Goal: Transaction & Acquisition: Download file/media

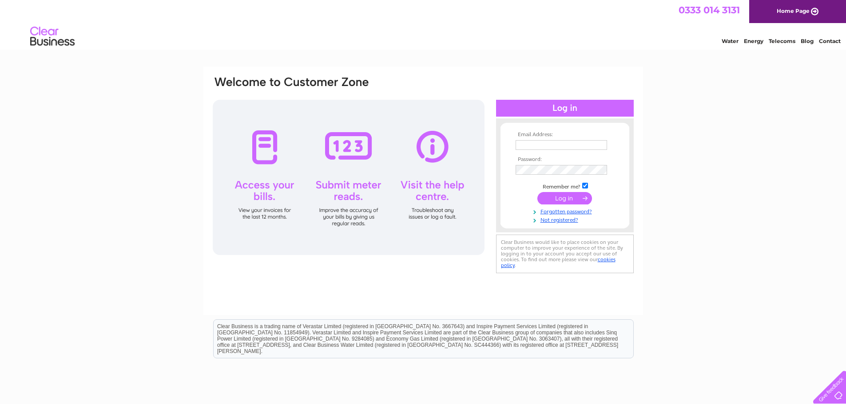
type input "[EMAIL_ADDRESS][DOMAIN_NAME]"
click at [558, 198] on input "submit" at bounding box center [564, 198] width 55 height 12
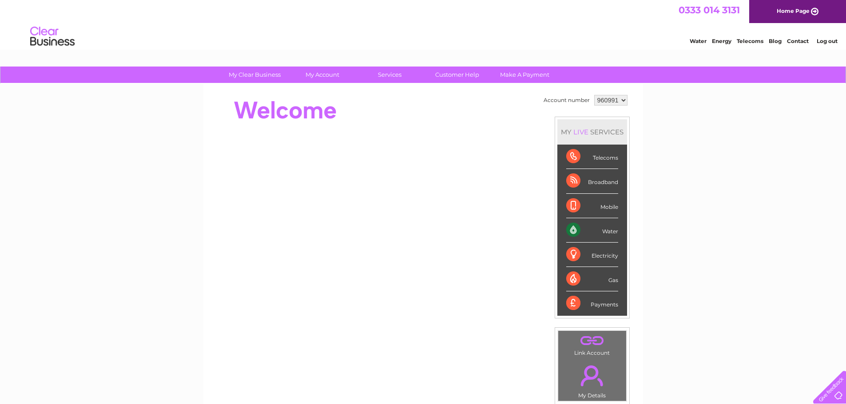
click at [608, 232] on div "Water" at bounding box center [592, 230] width 52 height 24
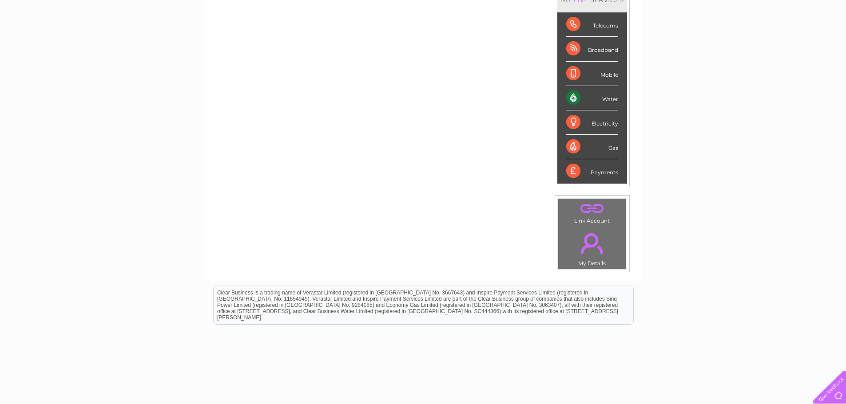
scroll to position [133, 0]
click at [607, 101] on div "Water" at bounding box center [592, 97] width 52 height 24
click at [607, 99] on div "Water" at bounding box center [592, 97] width 52 height 24
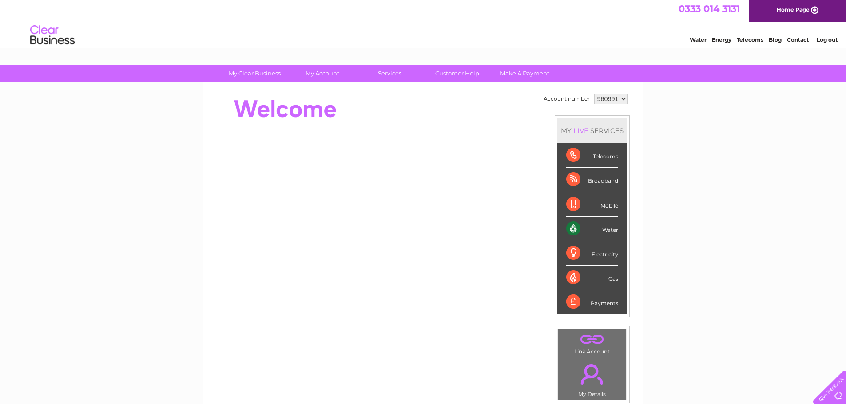
scroll to position [0, 0]
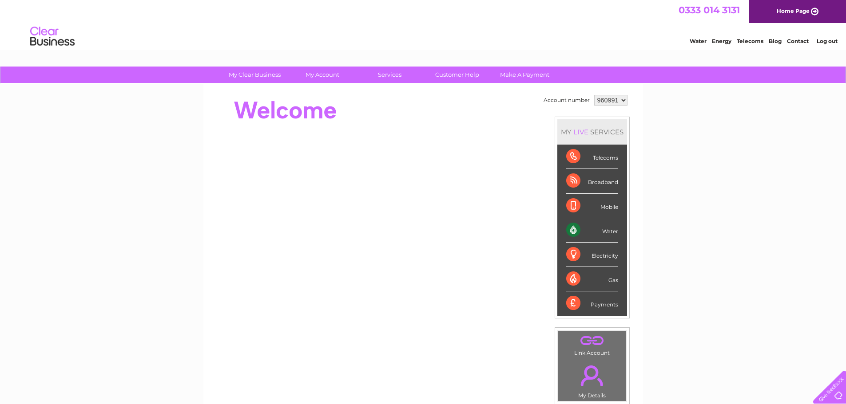
click at [605, 99] on select "960991 986404" at bounding box center [610, 100] width 33 height 11
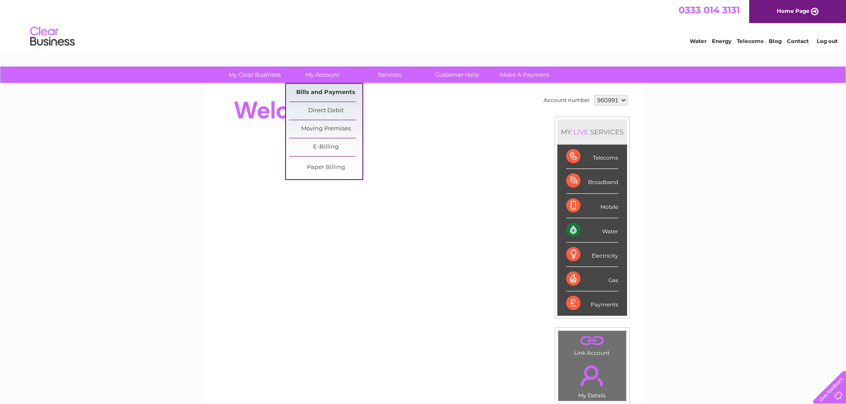
click at [322, 89] on link "Bills and Payments" at bounding box center [325, 93] width 73 height 18
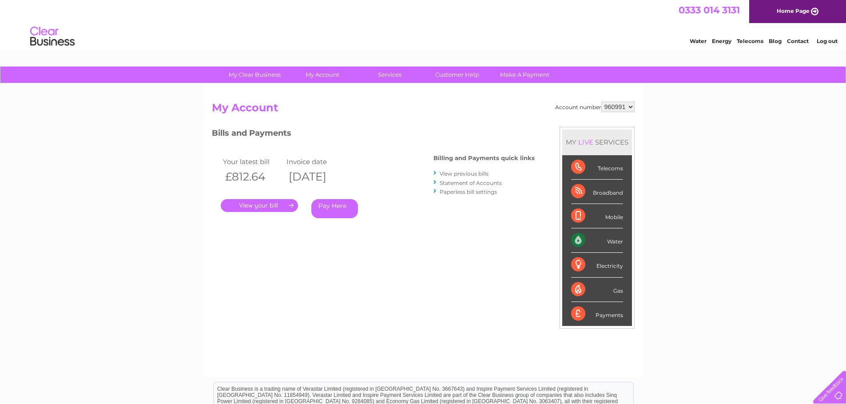
click at [265, 203] on link "." at bounding box center [259, 205] width 77 height 13
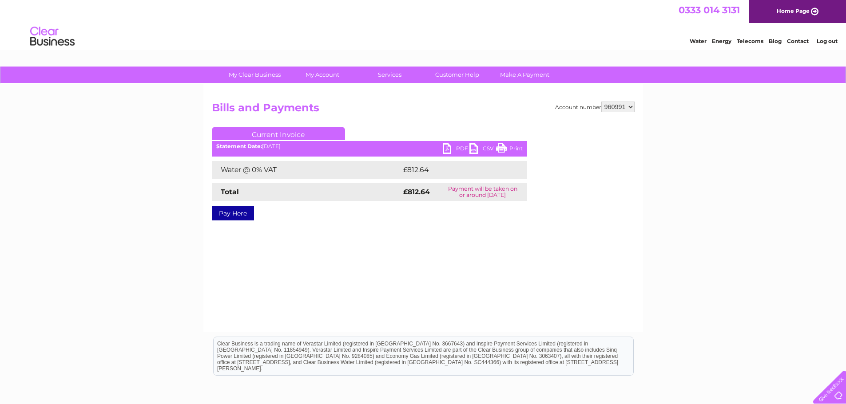
click at [456, 149] on link "PDF" at bounding box center [456, 149] width 27 height 13
click at [457, 151] on link "PDF" at bounding box center [456, 149] width 27 height 13
click at [631, 109] on select "960991 986404" at bounding box center [617, 107] width 33 height 11
select select "986404"
click at [601, 102] on select "960991 986404" at bounding box center [617, 107] width 33 height 11
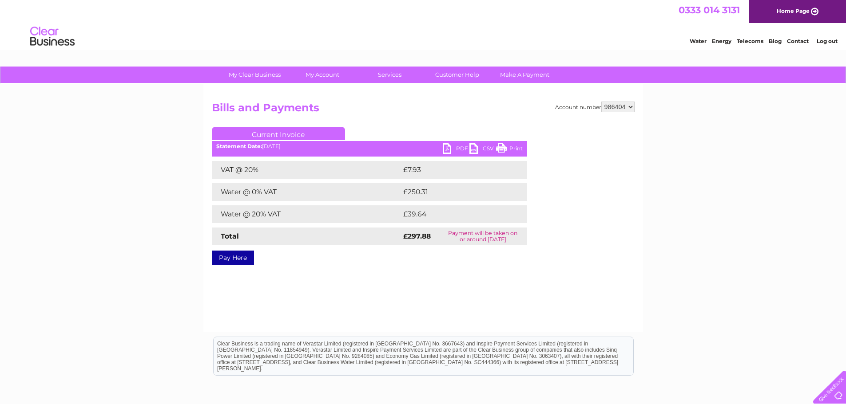
click at [457, 147] on link "PDF" at bounding box center [456, 149] width 27 height 13
